Goal: Transaction & Acquisition: Book appointment/travel/reservation

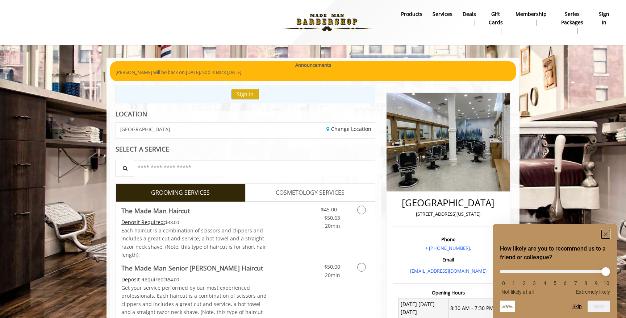
click at [606, 232] on icon "Hide survey" at bounding box center [606, 234] width 4 height 4
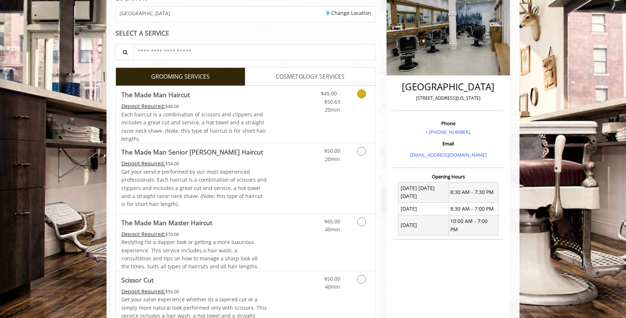
click at [369, 95] on link "Grooming services" at bounding box center [360, 100] width 18 height 28
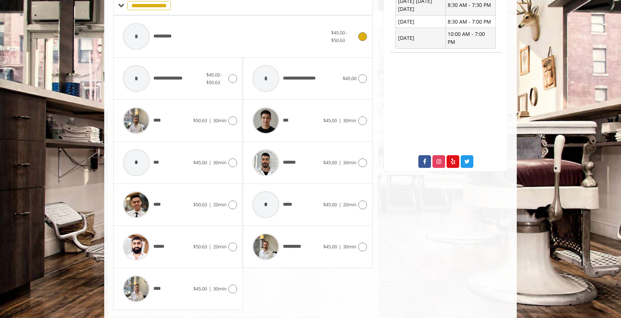
scroll to position [307, 0]
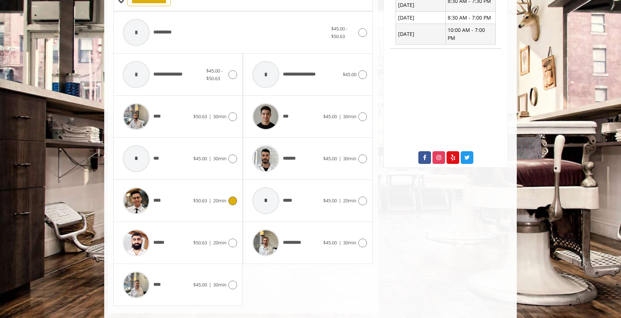
click at [228, 202] on div at bounding box center [232, 200] width 10 height 9
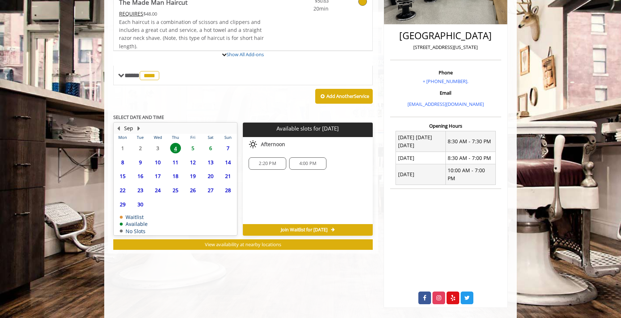
scroll to position [186, 0]
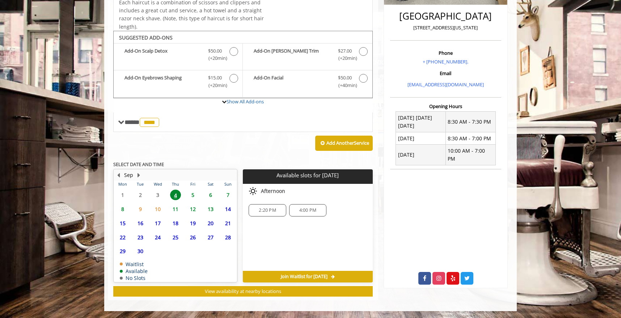
click at [194, 193] on span "5" at bounding box center [193, 194] width 11 height 10
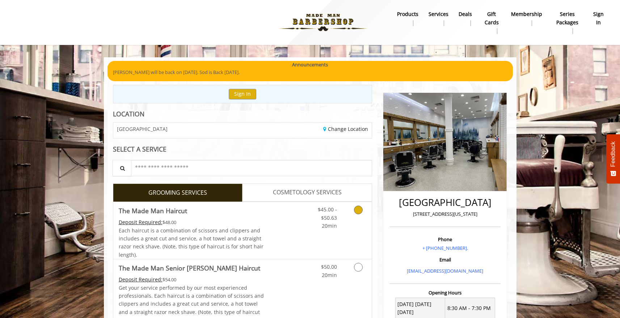
click at [365, 210] on link "Grooming services" at bounding box center [357, 216] width 18 height 28
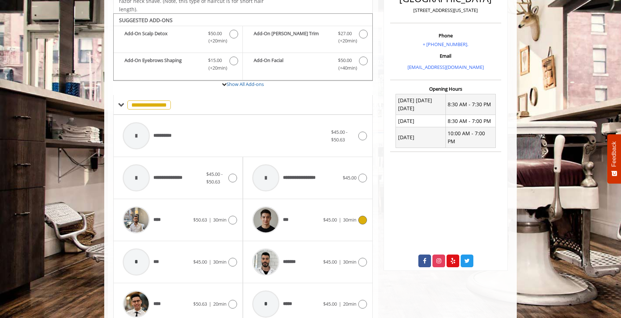
scroll to position [217, 0]
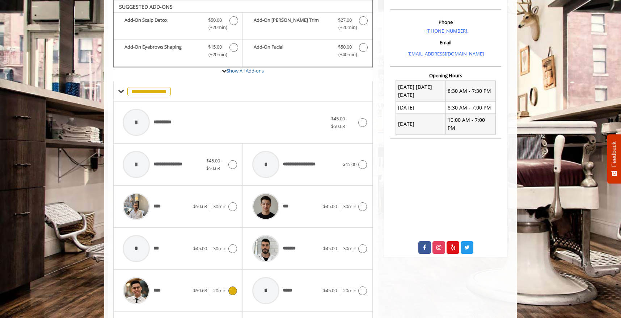
click at [230, 289] on icon at bounding box center [232, 290] width 9 height 9
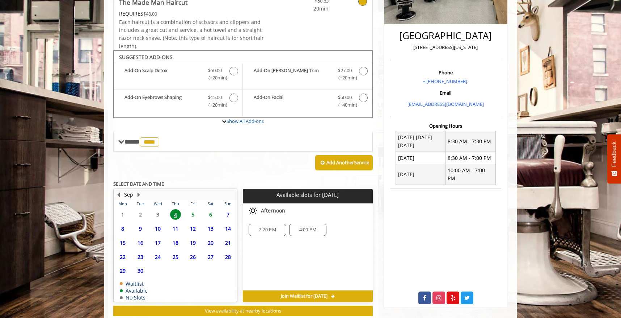
scroll to position [186, 0]
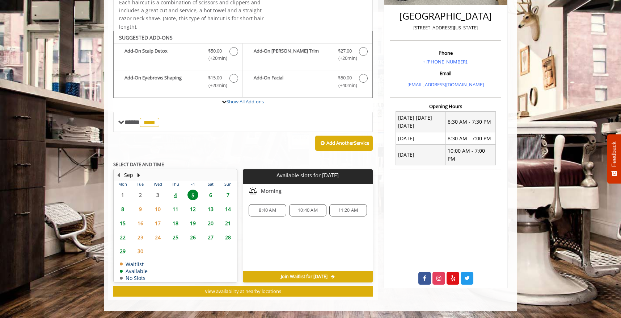
click at [208, 192] on span "6" at bounding box center [210, 194] width 11 height 10
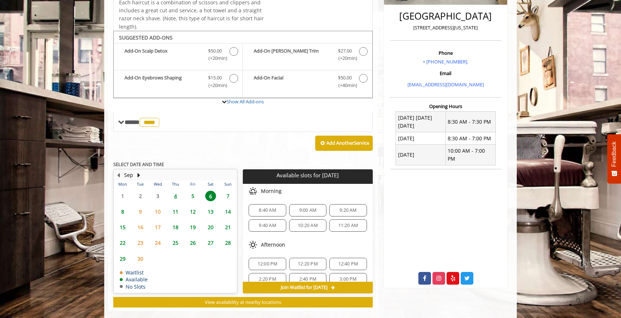
scroll to position [197, 0]
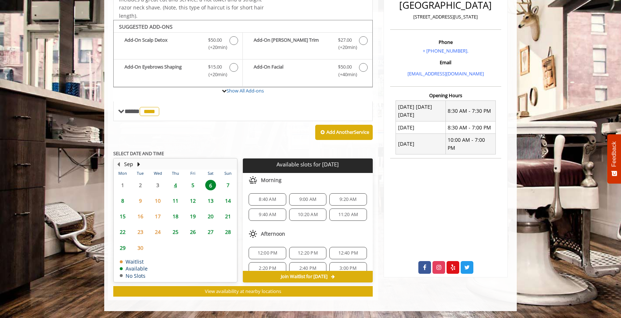
click at [192, 185] on span "5" at bounding box center [193, 185] width 11 height 10
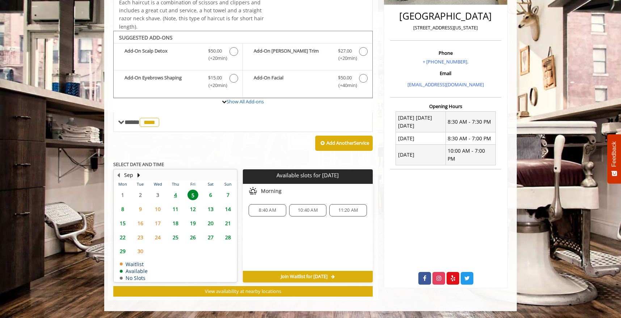
click at [176, 193] on span "4" at bounding box center [175, 194] width 11 height 10
click at [191, 193] on span "5" at bounding box center [193, 194] width 11 height 10
click at [308, 247] on div "Choose a time below for Fri, Sep 05 2025 Morning 8:40 AM 10:40 AM 11:20 AM" at bounding box center [308, 227] width 130 height 87
